Goal: Information Seeking & Learning: Find specific fact

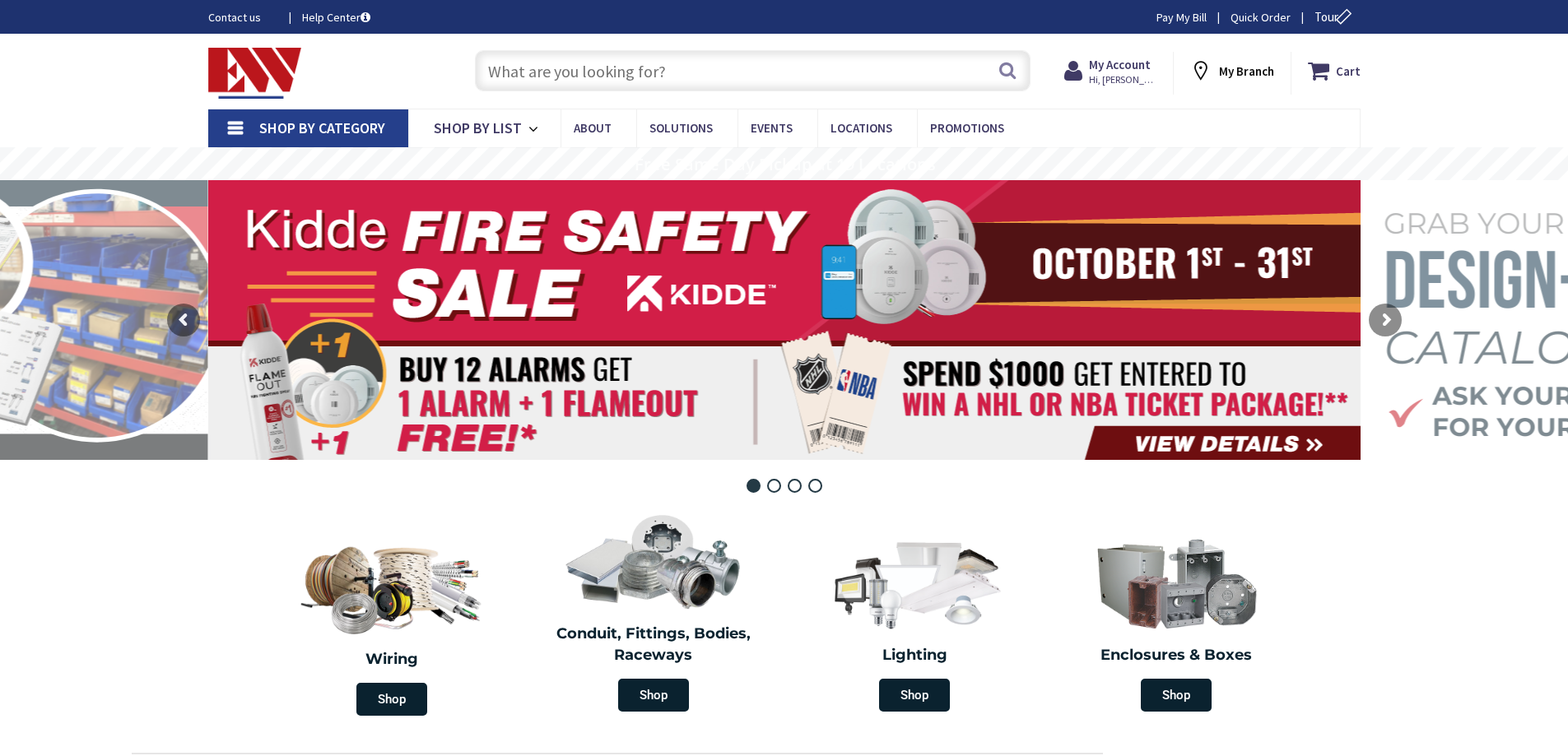
paste input "TY541M"
click at [958, 77] on input "TY541M" at bounding box center [752, 71] width 555 height 41
type input "TY541M"
click at [1007, 67] on button "Search" at bounding box center [1006, 70] width 21 height 37
